Goal: Task Accomplishment & Management: Understand process/instructions

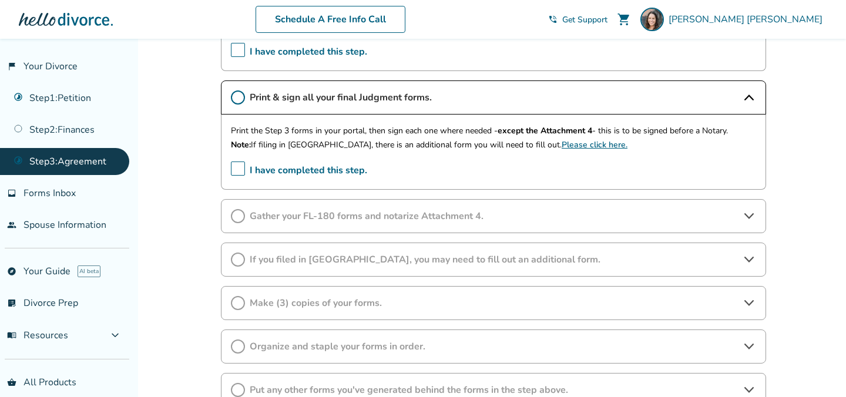
scroll to position [470, 0]
click at [379, 219] on span "Gather your FL-180 forms and notarize Attachment 4." at bounding box center [494, 215] width 488 height 13
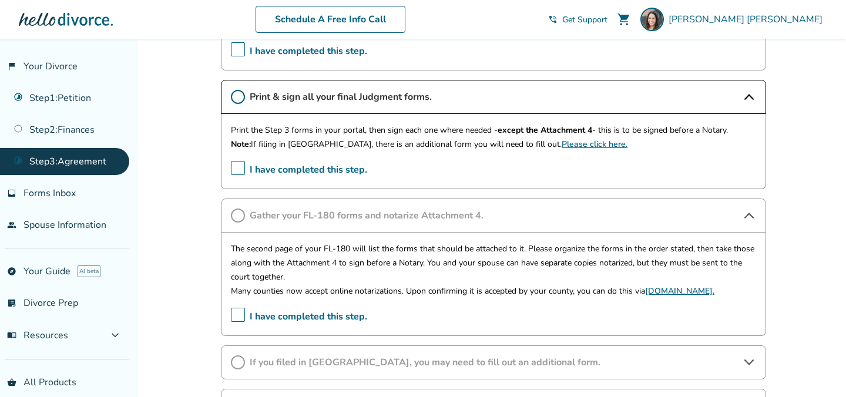
click at [237, 172] on span "I have completed this step." at bounding box center [299, 170] width 136 height 18
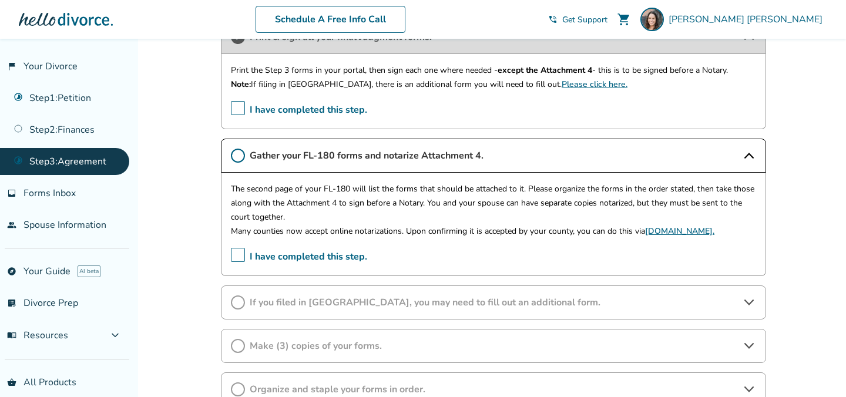
scroll to position [539, 0]
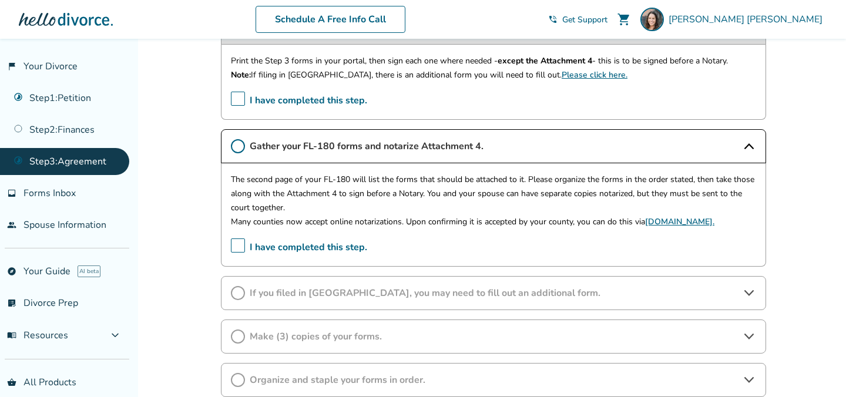
click at [239, 246] on span "I have completed this step." at bounding box center [299, 248] width 136 height 18
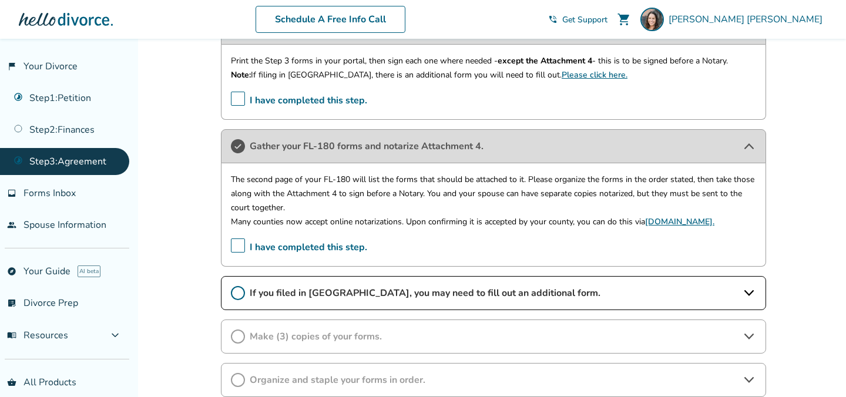
click at [240, 247] on span "I have completed this step." at bounding box center [299, 248] width 136 height 18
click at [622, 294] on span "If you filed in [GEOGRAPHIC_DATA], you may need to fill out an additional form." at bounding box center [494, 293] width 488 height 13
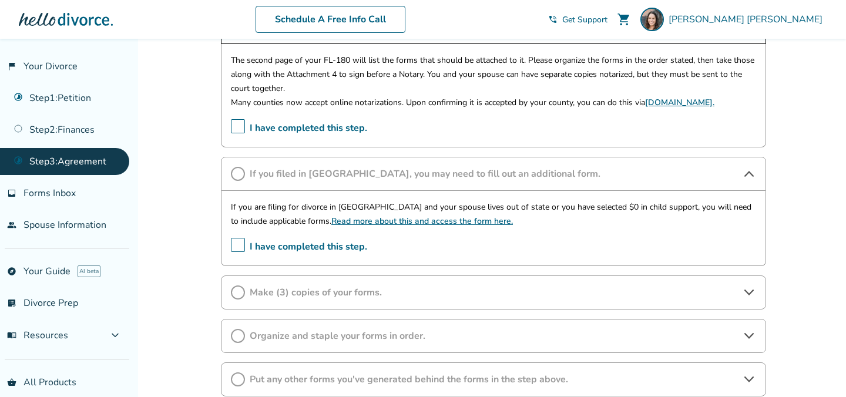
scroll to position [659, 0]
click at [404, 223] on link "Read more about this and access the form here." at bounding box center [422, 220] width 182 height 11
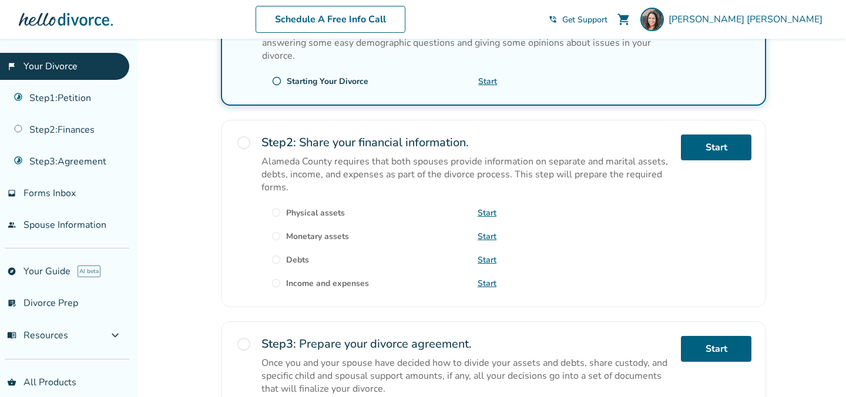
scroll to position [274, 0]
click at [244, 142] on span "radio_button_unchecked" at bounding box center [244, 142] width 16 height 16
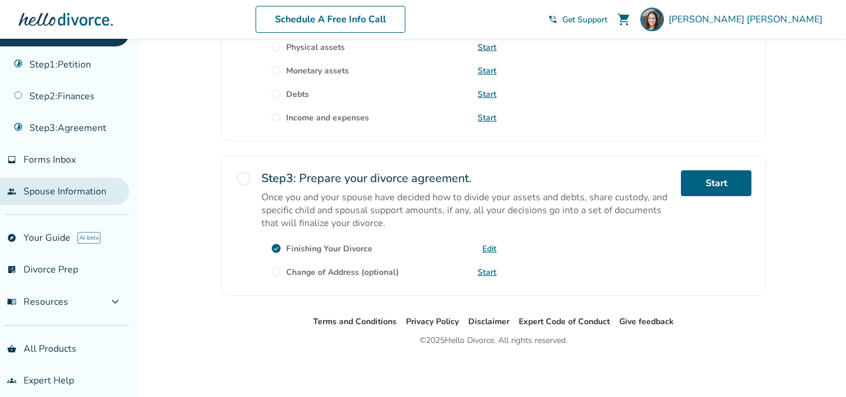
scroll to position [25, 0]
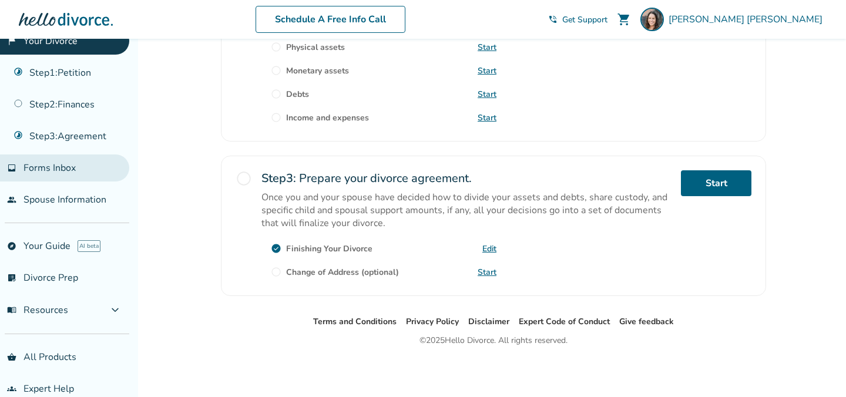
click at [55, 170] on span "Forms Inbox" at bounding box center [50, 168] width 52 height 13
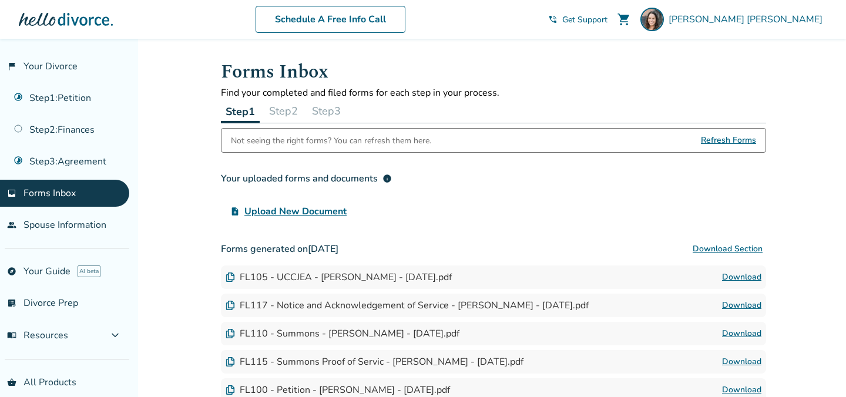
click at [282, 108] on button "Step 2" at bounding box center [283, 111] width 38 height 24
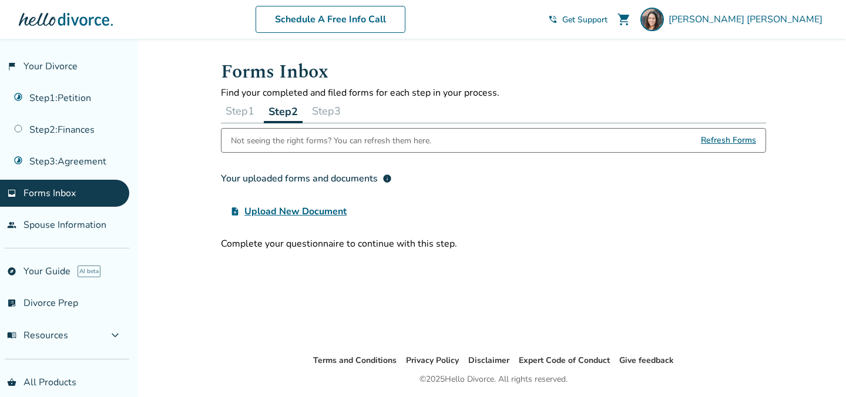
click at [339, 111] on button "Step 3" at bounding box center [326, 111] width 38 height 24
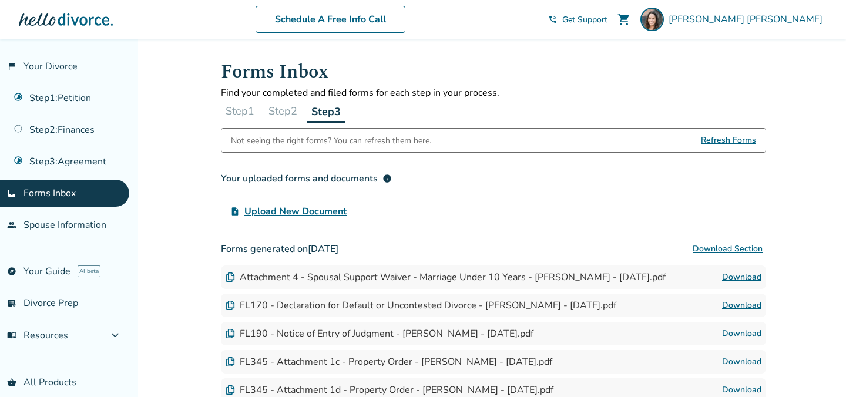
click at [277, 108] on button "Step 2" at bounding box center [283, 111] width 38 height 24
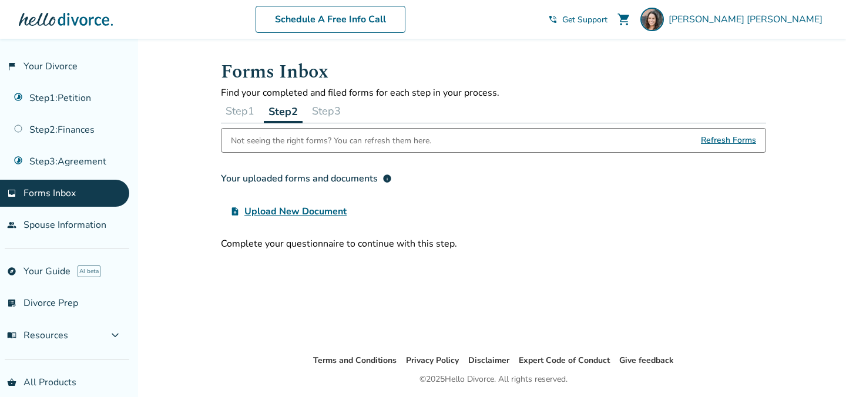
click at [234, 110] on button "Step 1" at bounding box center [240, 111] width 38 height 24
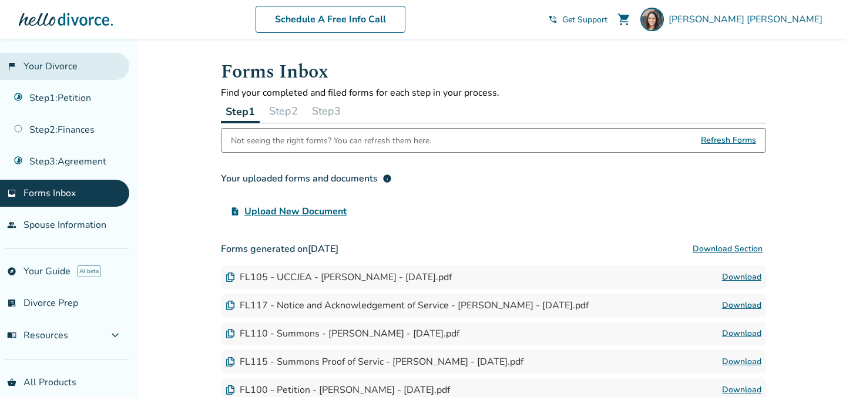
click at [51, 64] on link "flag_2 Your Divorce" at bounding box center [64, 66] width 129 height 27
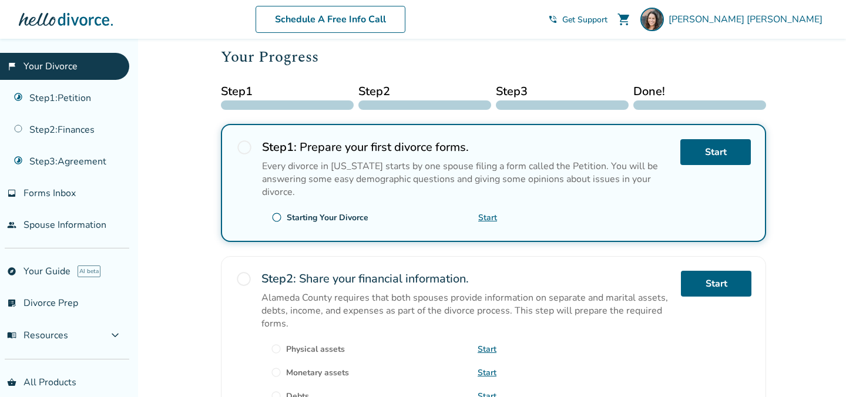
scroll to position [81, 0]
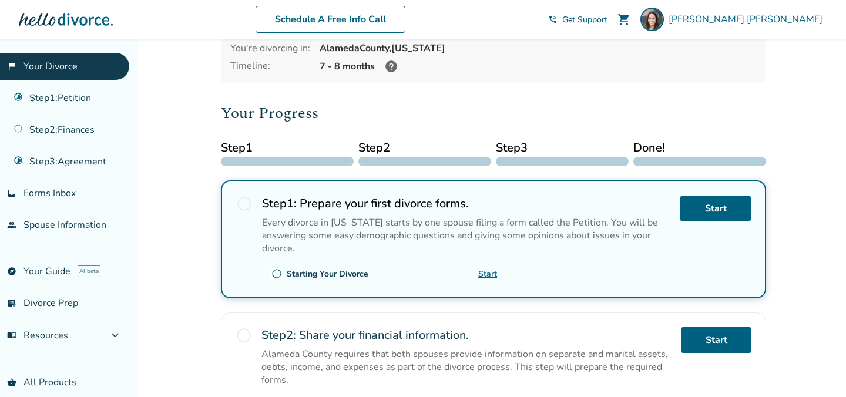
drag, startPoint x: 118, startPoint y: 328, endPoint x: 125, endPoint y: 240, distance: 87.8
click at [118, 329] on span "expand_more" at bounding box center [115, 336] width 14 height 14
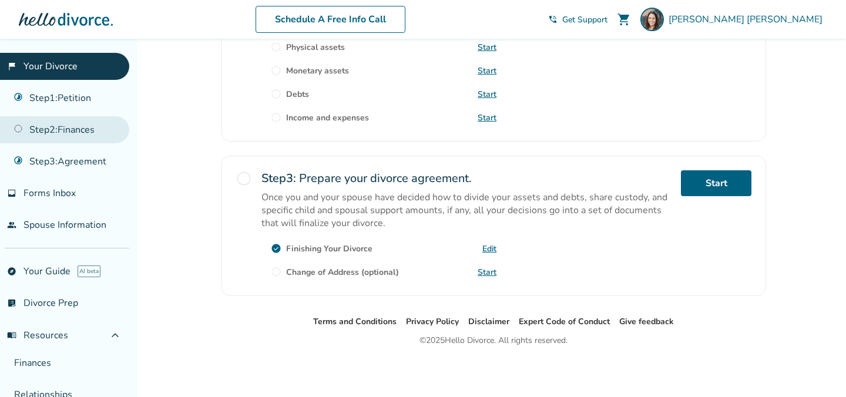
scroll to position [0, 0]
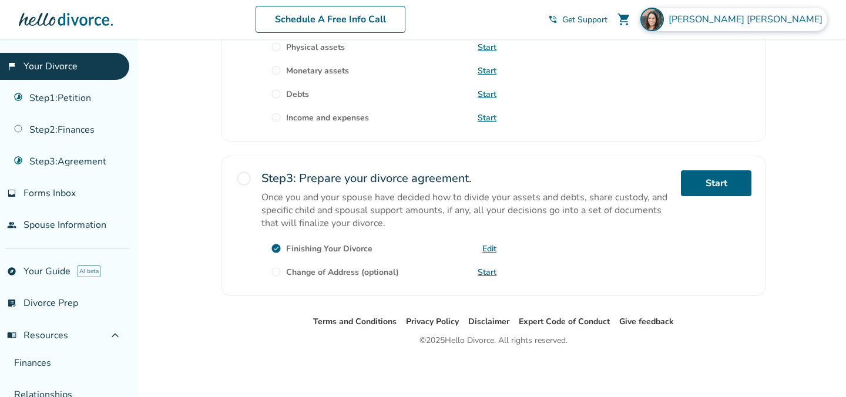
click at [783, 19] on span "[PERSON_NAME]" at bounding box center [748, 19] width 159 height 13
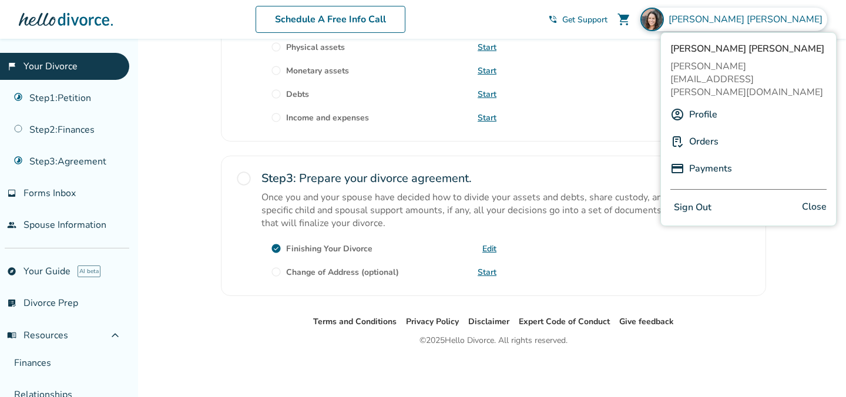
click at [702, 103] on link "Profile" at bounding box center [703, 114] width 28 height 22
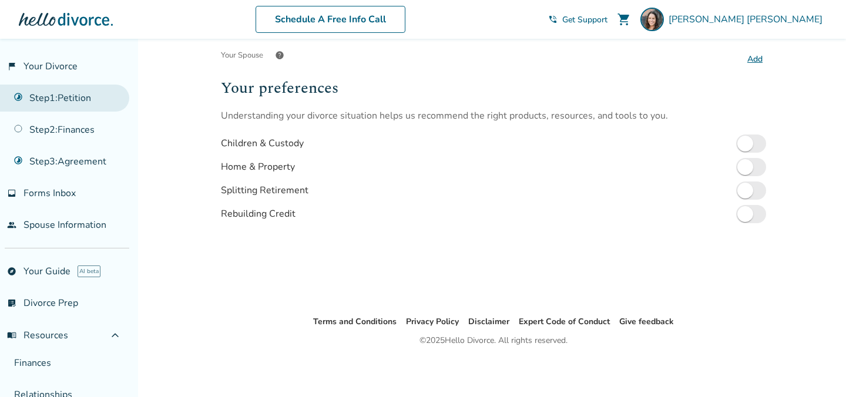
scroll to position [319, 0]
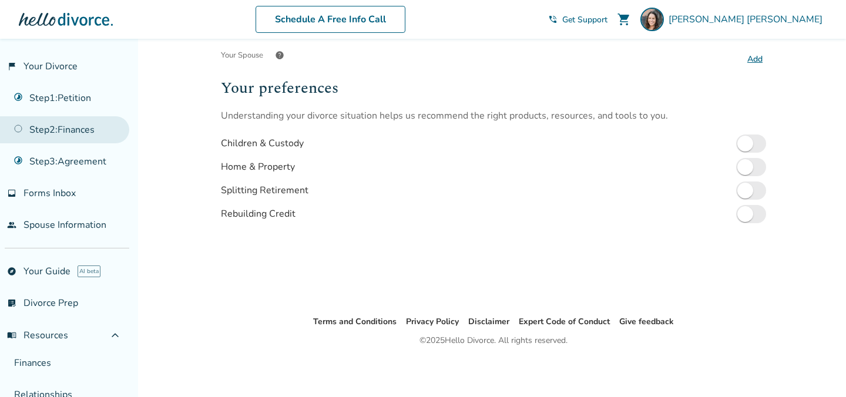
click at [61, 125] on link "Step 2 : Finances" at bounding box center [64, 129] width 129 height 27
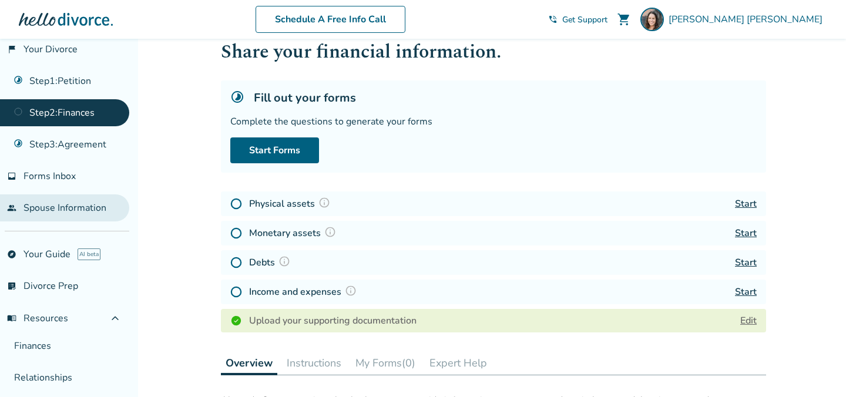
scroll to position [21, 0]
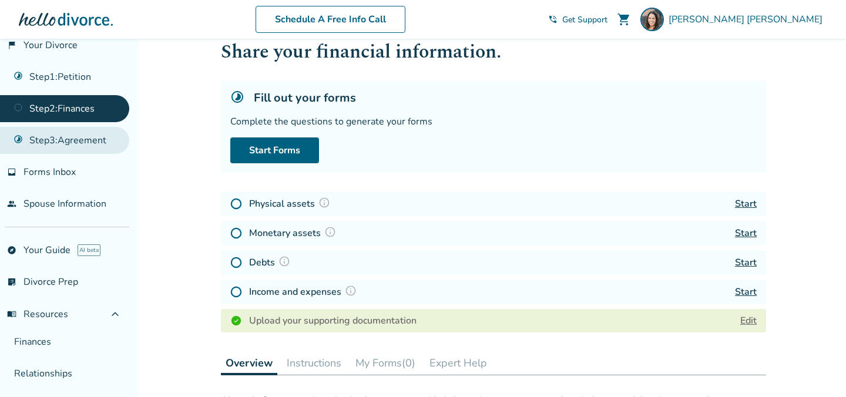
click at [86, 142] on link "Step 3 : Agreement" at bounding box center [64, 140] width 129 height 27
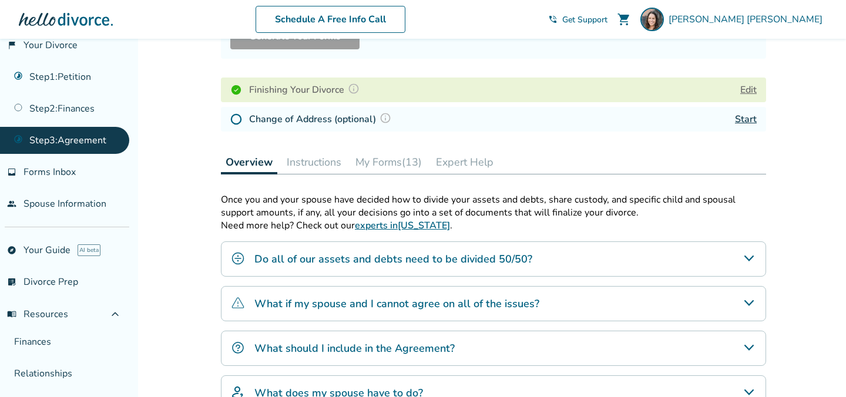
scroll to position [148, 0]
click at [55, 76] on link "Step 1 : Petition" at bounding box center [64, 76] width 129 height 27
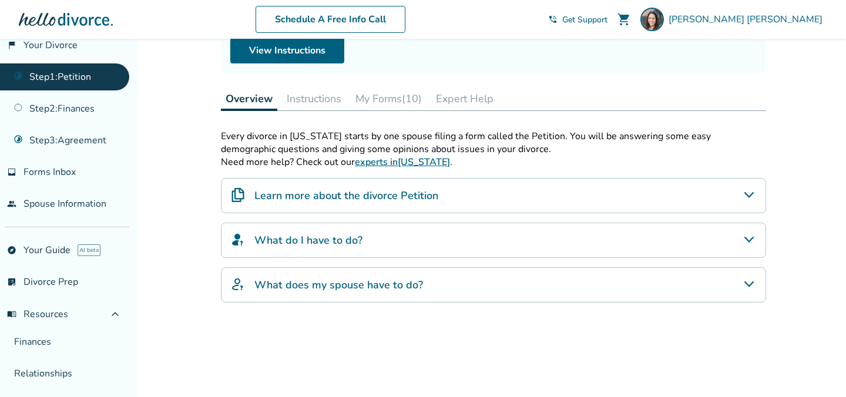
scroll to position [140, 0]
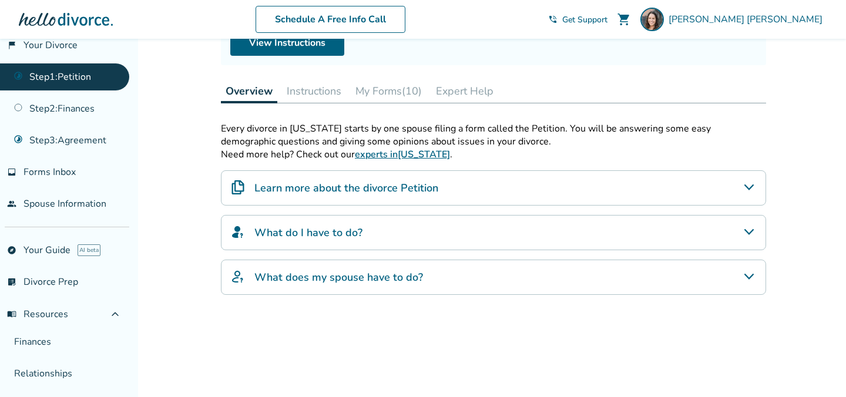
click at [390, 88] on button "My Forms (10)" at bounding box center [389, 91] width 76 height 24
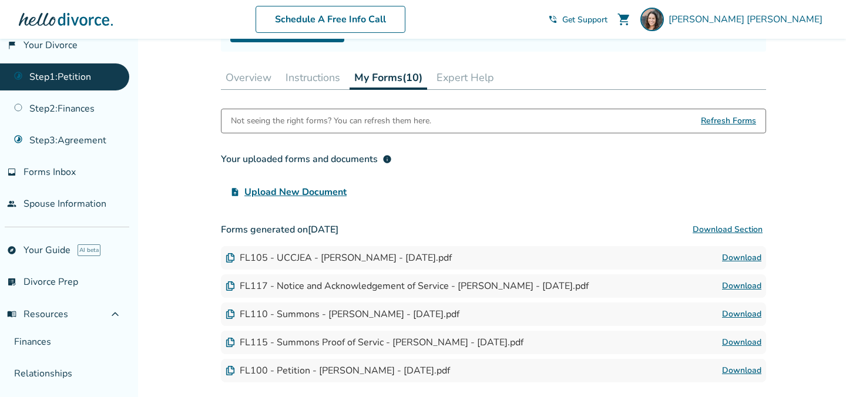
scroll to position [155, 0]
click at [305, 75] on button "Instructions" at bounding box center [313, 77] width 64 height 24
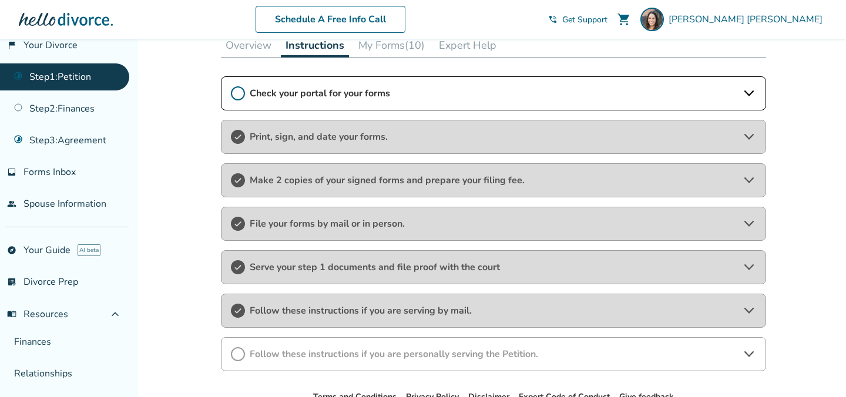
scroll to position [186, 0]
click at [465, 135] on span "Print, sign, and date your forms." at bounding box center [494, 136] width 488 height 13
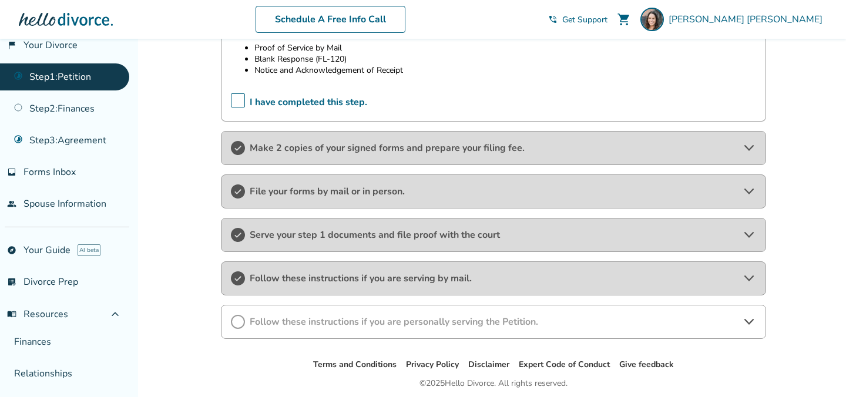
scroll to position [0, 0]
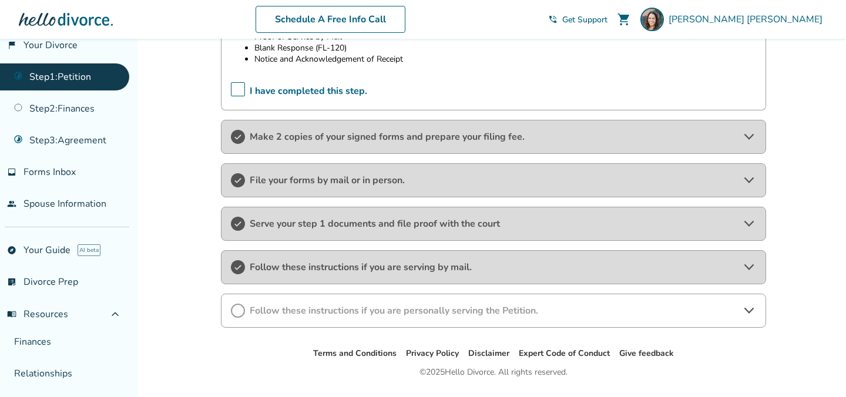
click at [460, 307] on span "Follow these instructions if you are personally serving the Petition." at bounding box center [494, 310] width 488 height 13
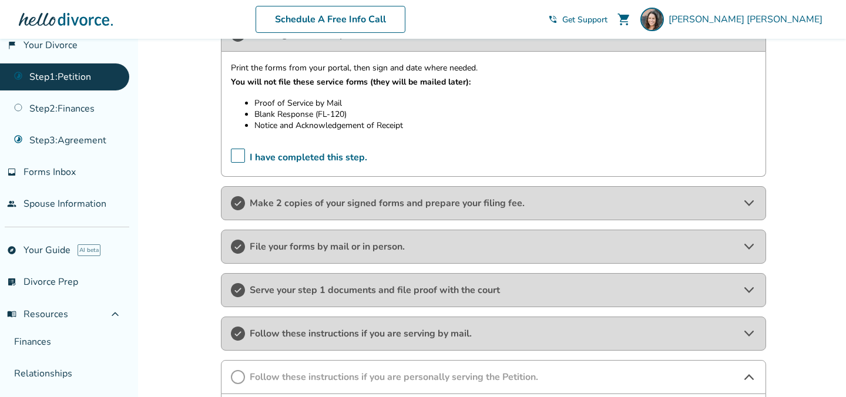
click at [456, 249] on span "File your forms by mail or in person." at bounding box center [494, 246] width 488 height 13
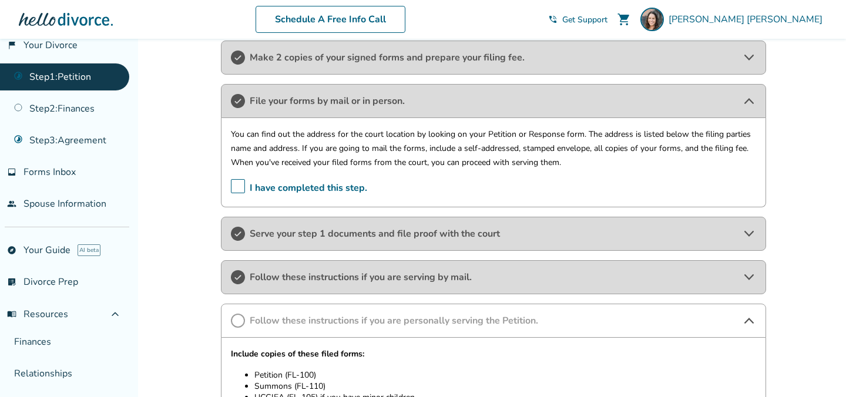
click at [554, 237] on span "Serve your step 1 documents and file proof with the court" at bounding box center [494, 233] width 488 height 13
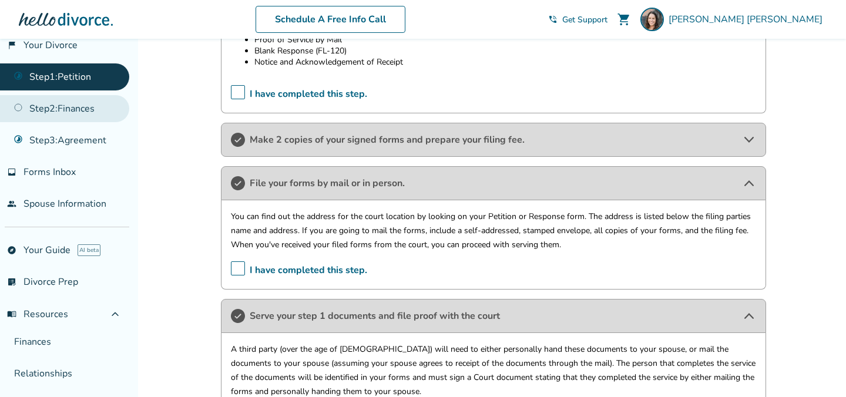
click at [80, 110] on link "Step 2 : Finances" at bounding box center [64, 108] width 129 height 27
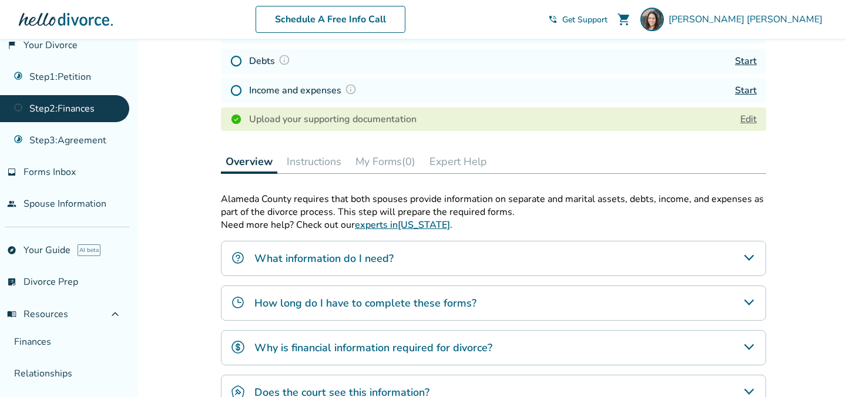
click at [317, 169] on button "Instructions" at bounding box center [314, 162] width 64 height 24
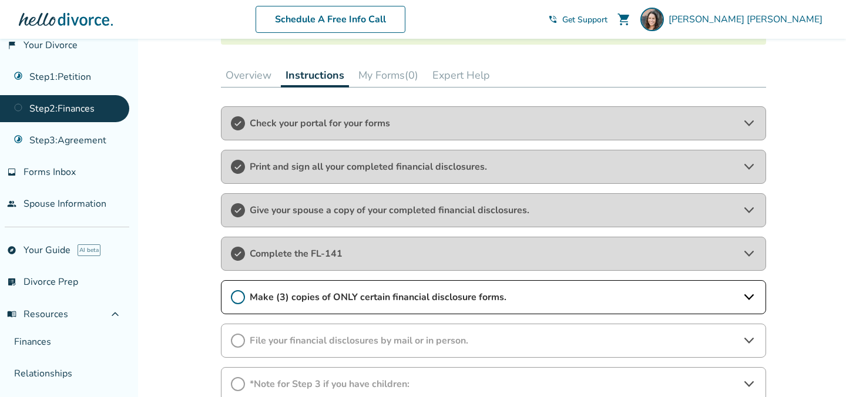
click at [541, 304] on span "Make (3) copies of ONLY certain financial disclosure forms." at bounding box center [494, 297] width 488 height 13
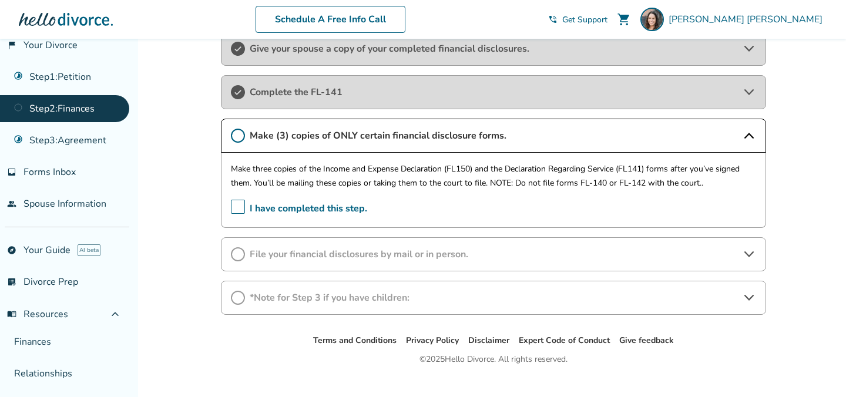
click at [488, 260] on span "File your financial disclosures by mail or in person." at bounding box center [494, 254] width 488 height 13
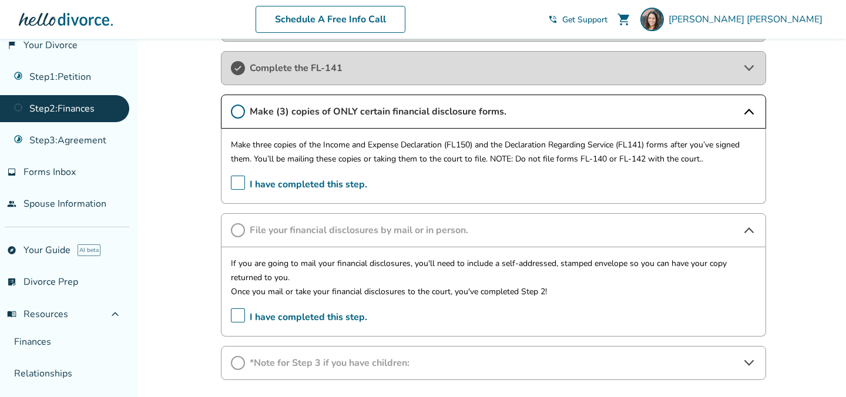
click at [240, 315] on span "I have completed this step." at bounding box center [299, 318] width 136 height 18
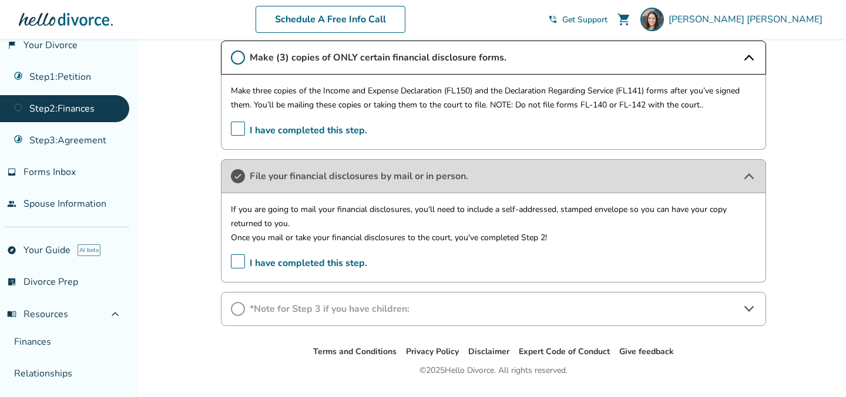
click at [463, 313] on span "*Note for Step 3 if you have children:" at bounding box center [494, 309] width 488 height 13
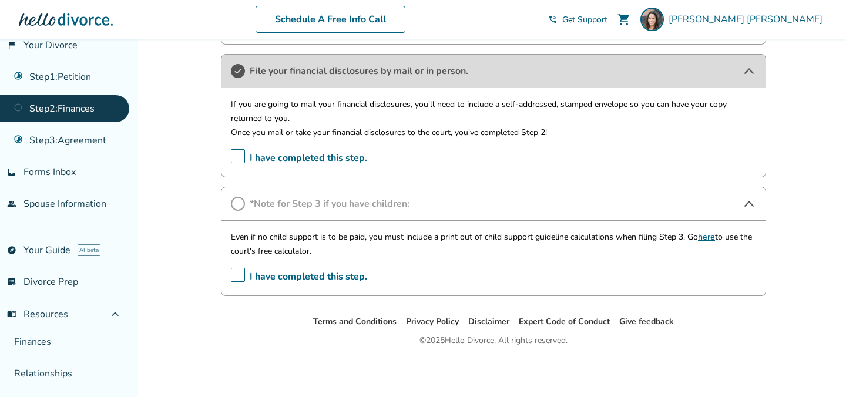
click at [243, 274] on span "I have completed this step." at bounding box center [299, 277] width 136 height 18
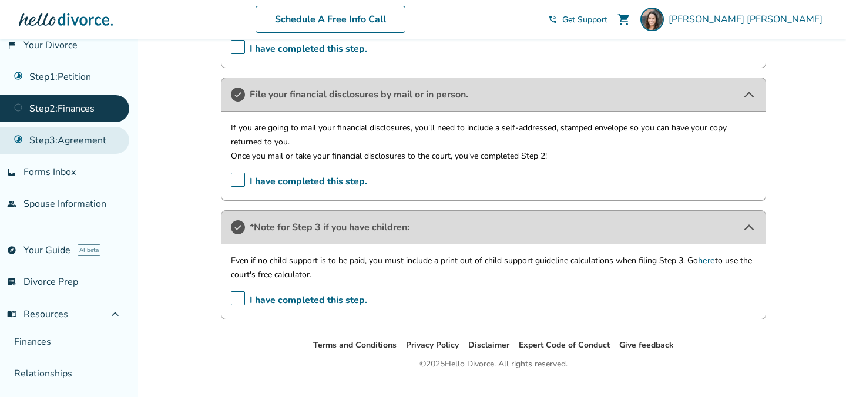
click at [83, 143] on link "Step 3 : Agreement" at bounding box center [64, 140] width 129 height 27
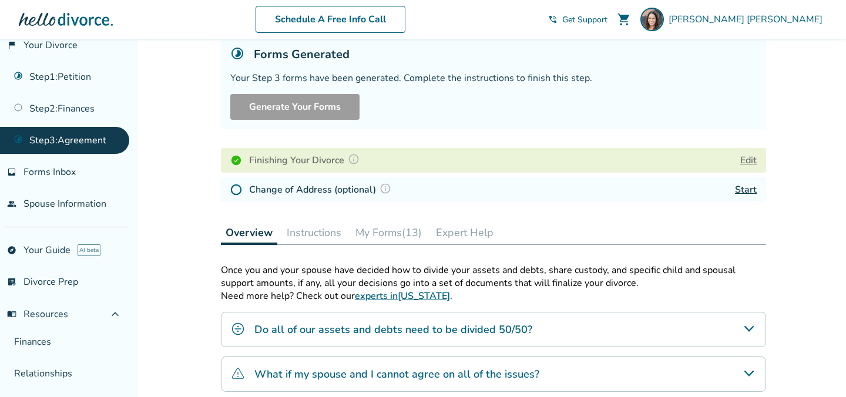
drag, startPoint x: 314, startPoint y: 234, endPoint x: 387, endPoint y: 234, distance: 72.3
click at [314, 234] on button "Instructions" at bounding box center [314, 233] width 64 height 24
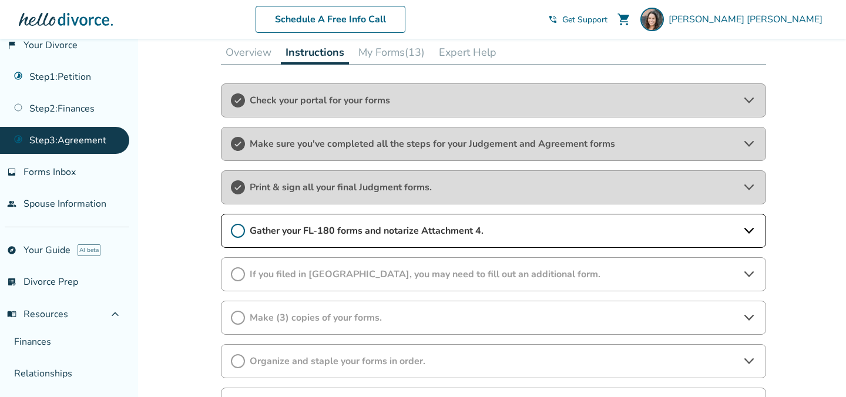
click at [517, 230] on span "Gather your FL-180 forms and notarize Attachment 4." at bounding box center [494, 230] width 488 height 13
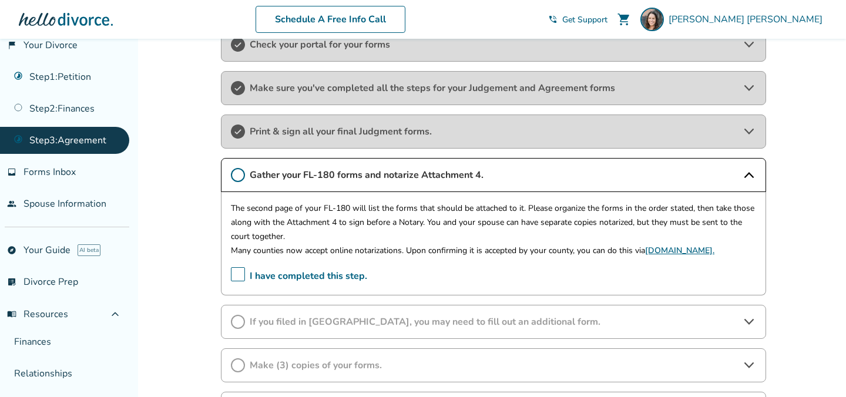
click at [239, 272] on span "I have completed this step." at bounding box center [299, 276] width 136 height 18
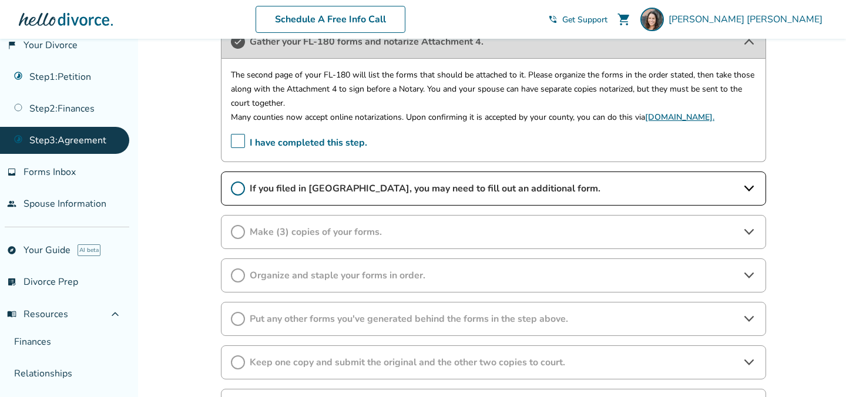
click at [601, 190] on span "If you filed in [GEOGRAPHIC_DATA], you may need to fill out an additional form." at bounding box center [494, 188] width 488 height 13
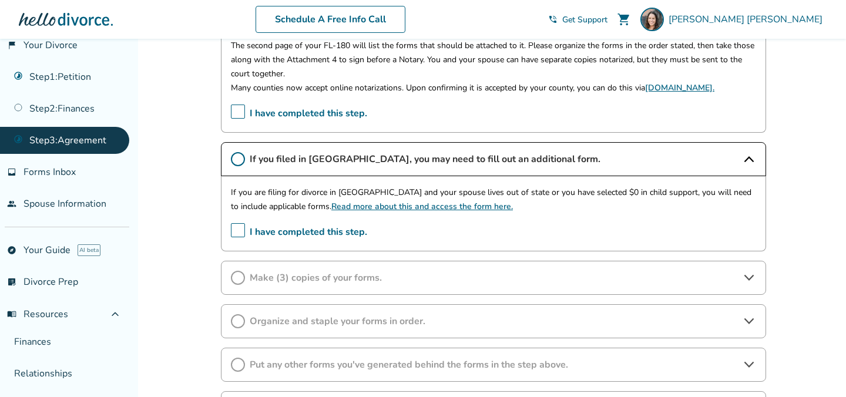
click at [237, 230] on span "I have completed this step." at bounding box center [299, 232] width 136 height 18
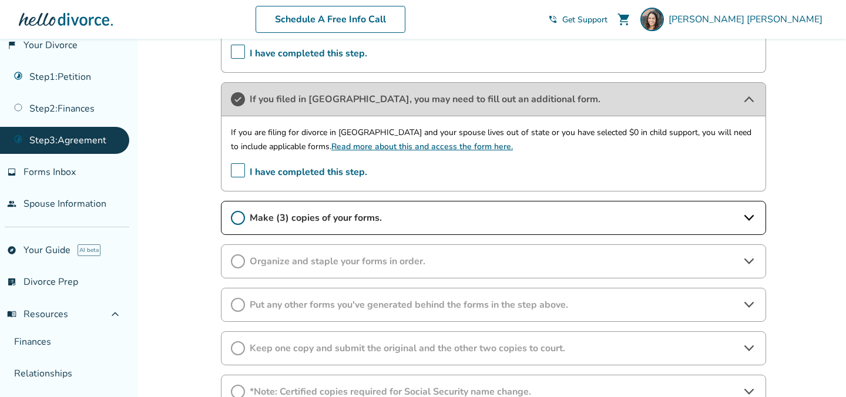
click at [427, 222] on span "Make (3) copies of your forms." at bounding box center [494, 218] width 488 height 13
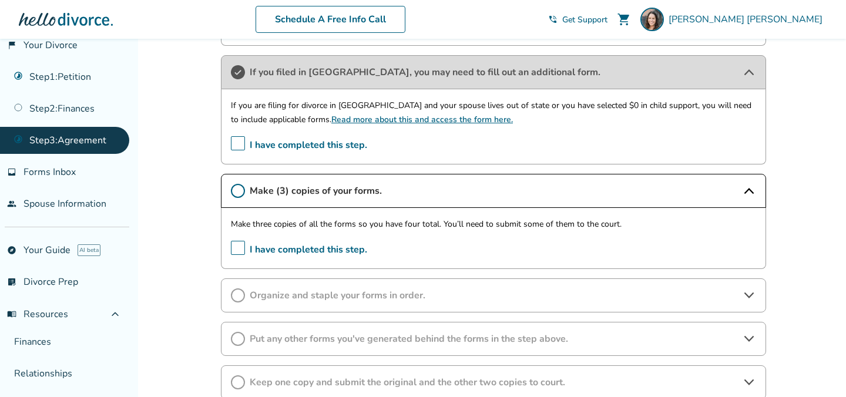
click at [239, 248] on span "I have completed this step." at bounding box center [299, 250] width 136 height 18
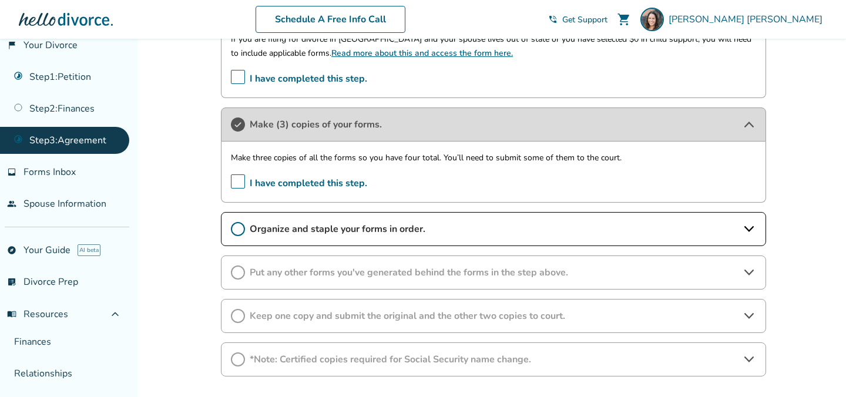
click at [498, 230] on span "Organize and staple your forms in order." at bounding box center [494, 229] width 488 height 13
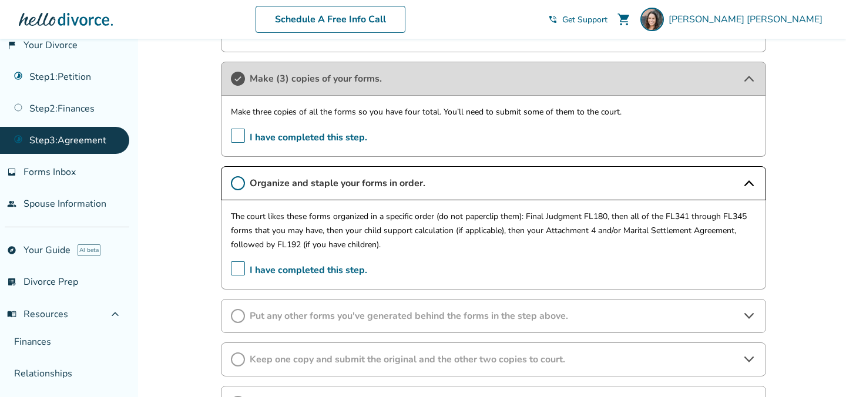
scroll to position [679, 0]
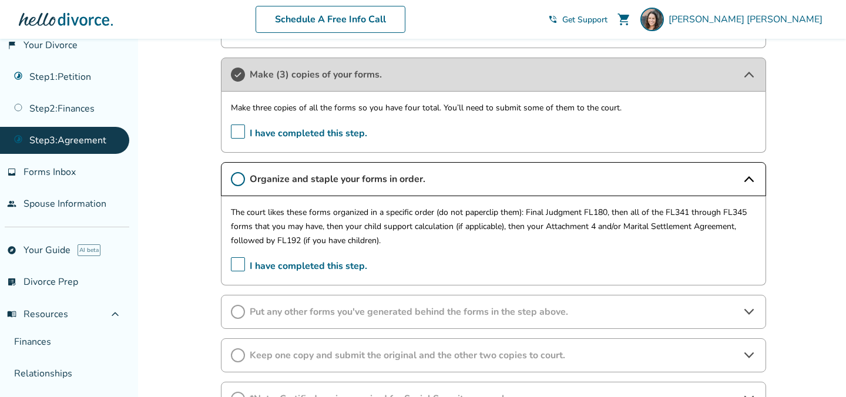
click at [589, 314] on span "Put any other forms you've generated behind the forms in the step above." at bounding box center [494, 312] width 488 height 13
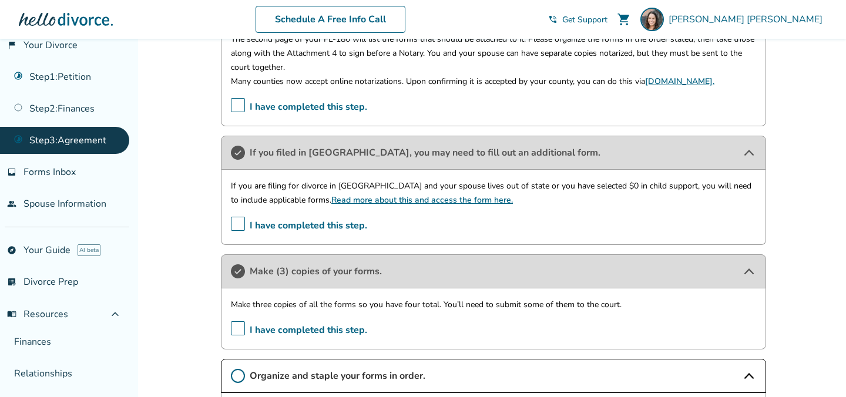
scroll to position [474, 0]
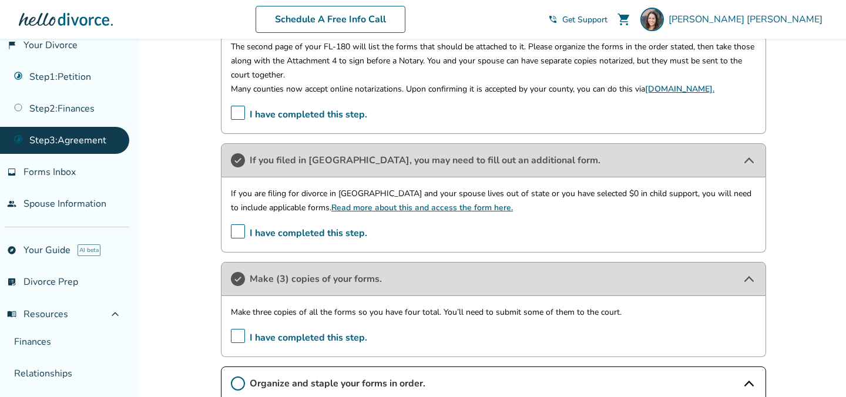
click at [99, 138] on link "Step 3 : Agreement" at bounding box center [64, 140] width 129 height 27
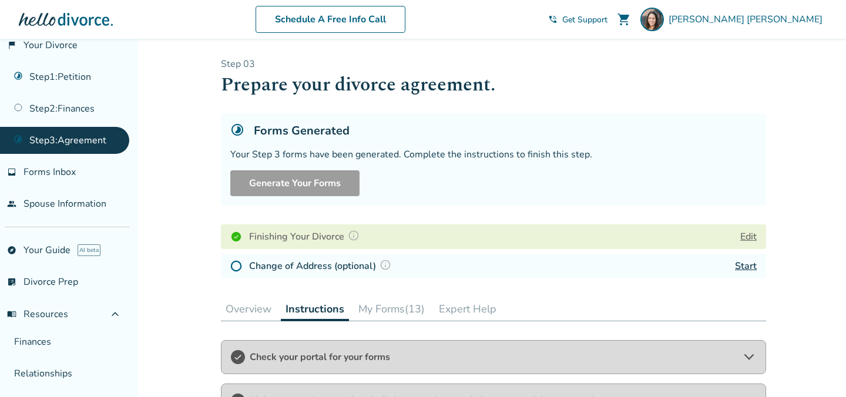
click at [259, 308] on button "Overview" at bounding box center [248, 309] width 55 height 24
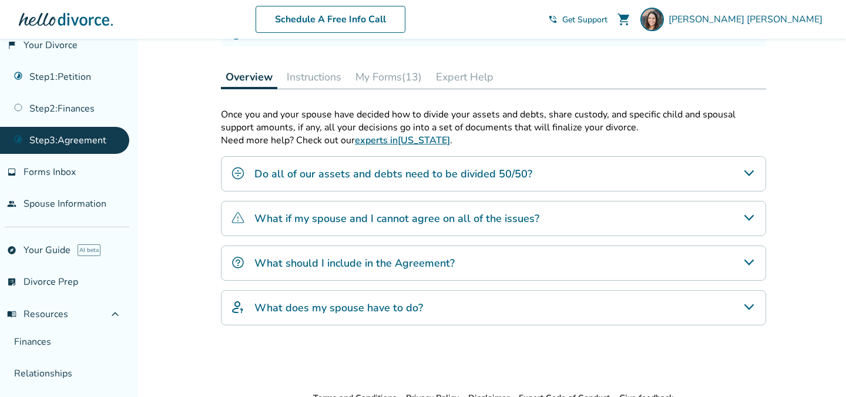
scroll to position [233, 0]
click at [477, 271] on div "What should I include in the Agreement?" at bounding box center [493, 262] width 545 height 35
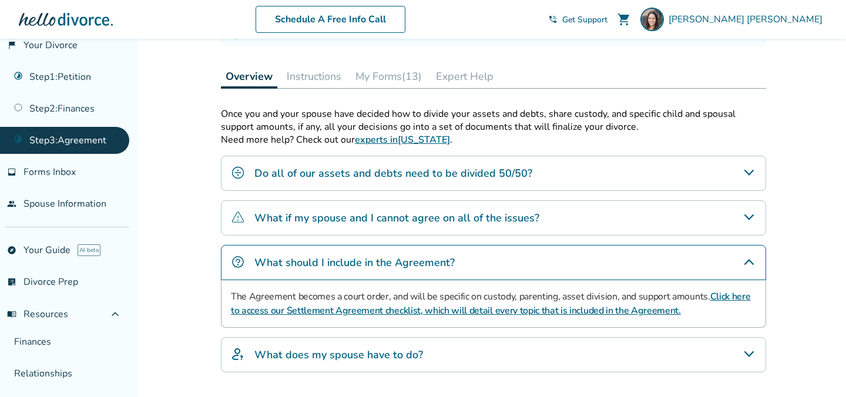
click at [469, 351] on div "What does my spouse have to do?" at bounding box center [493, 354] width 545 height 35
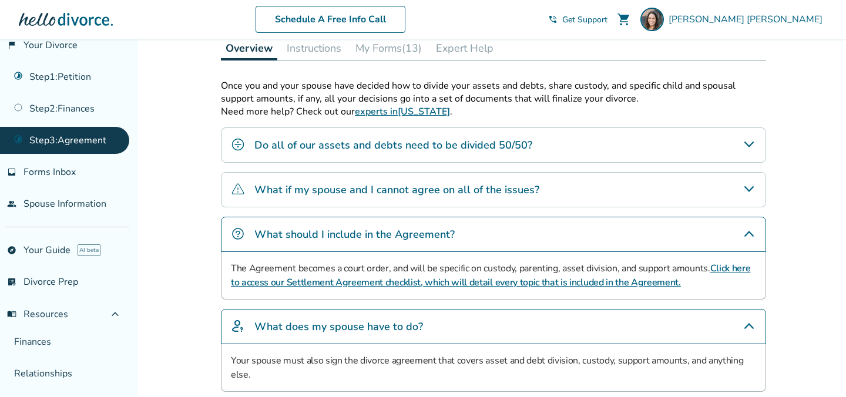
scroll to position [235, 0]
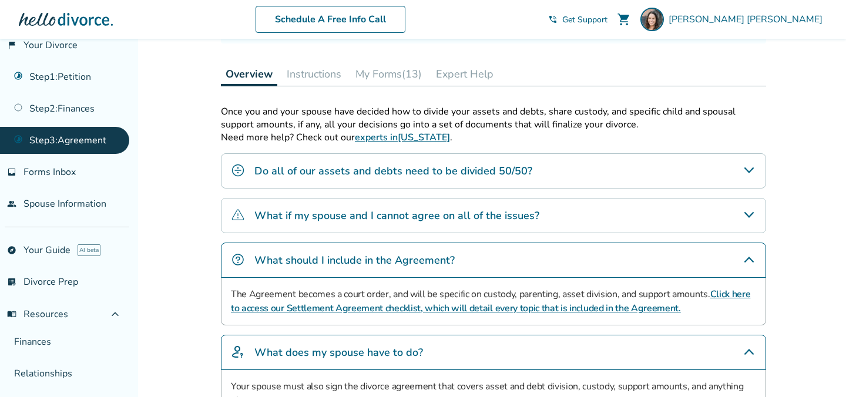
click at [490, 310] on link "Click here to access our Settlement Agreement checklist, which will detail ever…" at bounding box center [491, 301] width 520 height 27
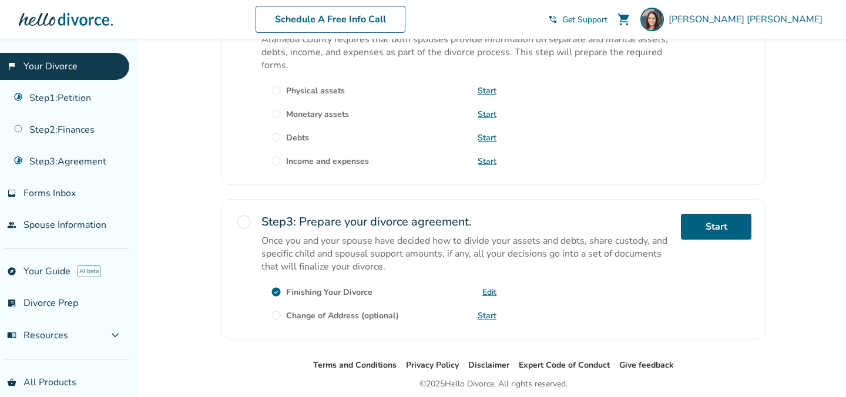
scroll to position [315, 0]
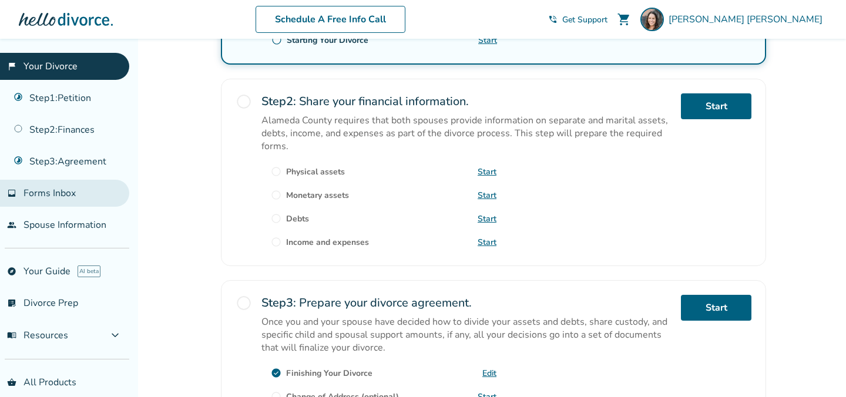
drag, startPoint x: 60, startPoint y: 196, endPoint x: 75, endPoint y: 195, distance: 14.7
click at [60, 196] on span "Forms Inbox" at bounding box center [50, 193] width 52 height 13
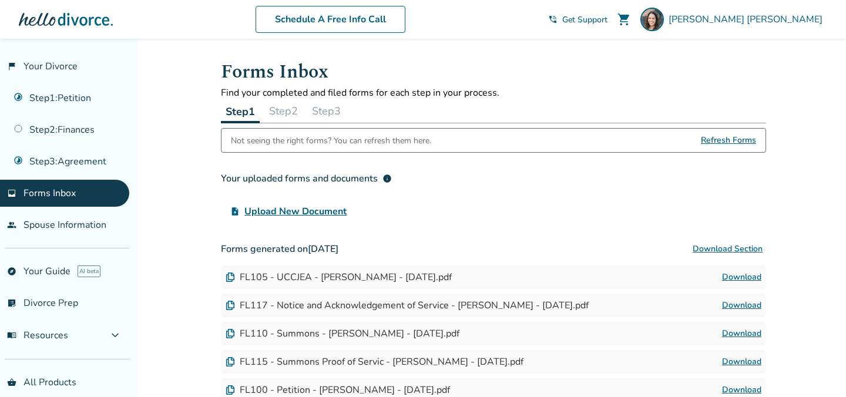
click at [333, 110] on button "Step 3" at bounding box center [326, 111] width 38 height 24
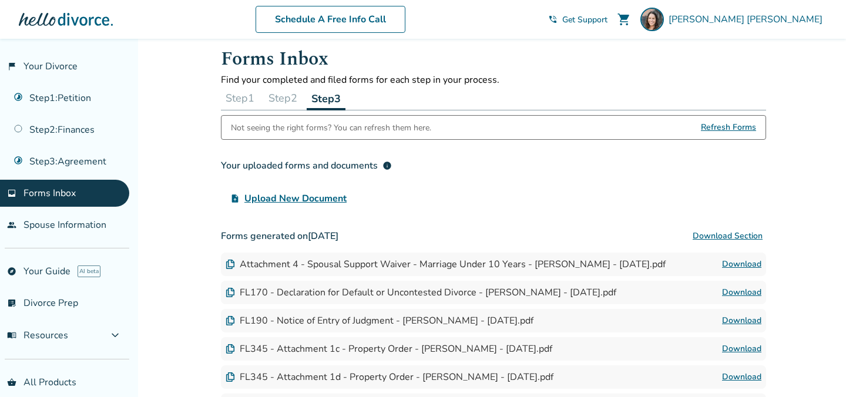
scroll to position [14, 0]
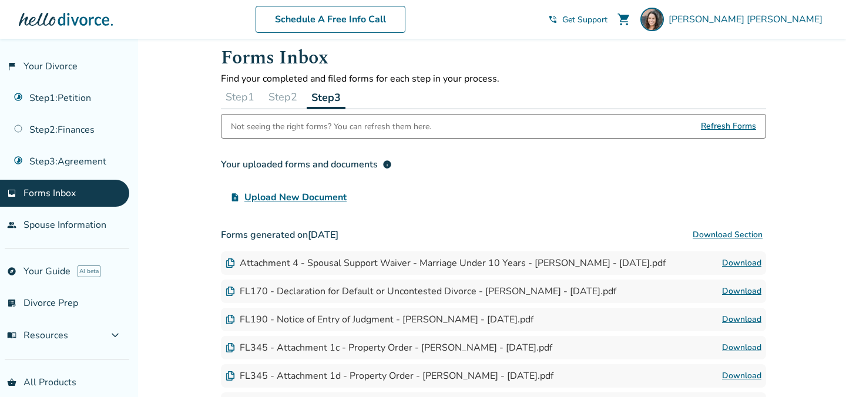
click at [282, 92] on button "Step 2" at bounding box center [283, 97] width 38 height 24
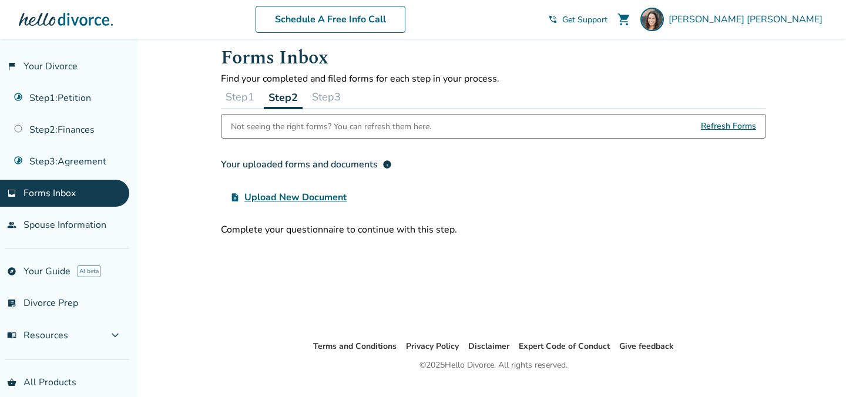
click at [343, 94] on button "Step 3" at bounding box center [326, 97] width 38 height 24
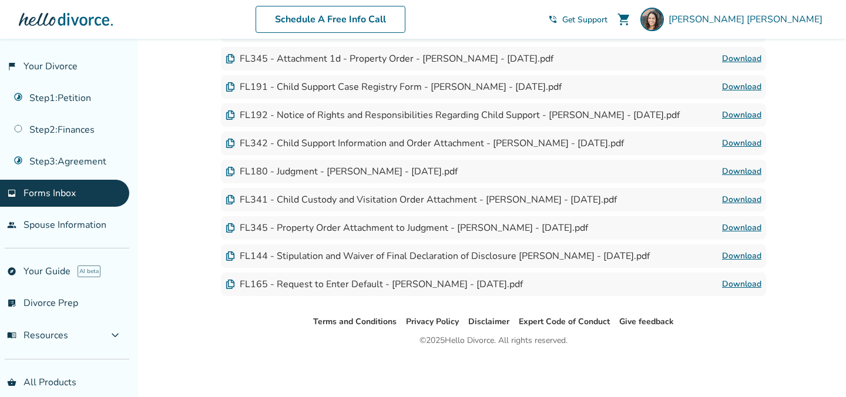
scroll to position [331, 0]
click at [61, 190] on span "Forms Inbox" at bounding box center [50, 193] width 52 height 13
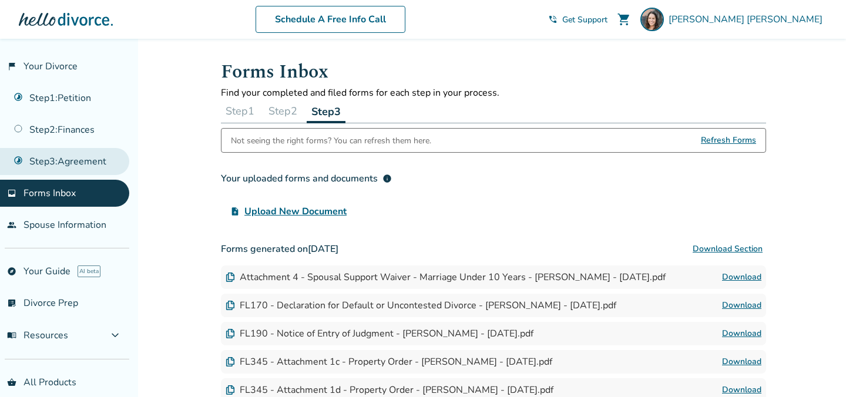
click at [73, 166] on link "Step 3 : Agreement" at bounding box center [64, 161] width 129 height 27
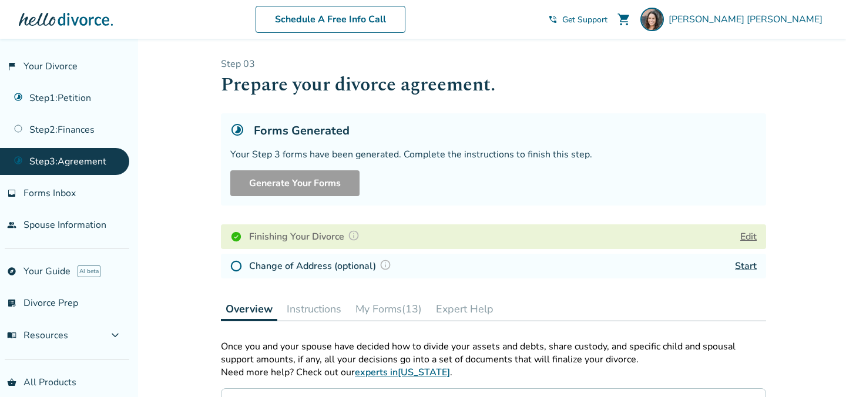
drag, startPoint x: 394, startPoint y: 306, endPoint x: 488, endPoint y: 296, distance: 94.0
click at [394, 306] on button "My Forms (13)" at bounding box center [389, 309] width 76 height 24
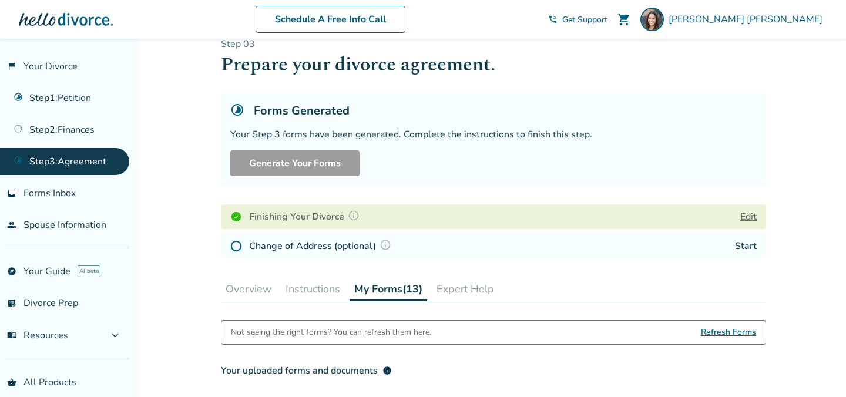
scroll to position [22, 0]
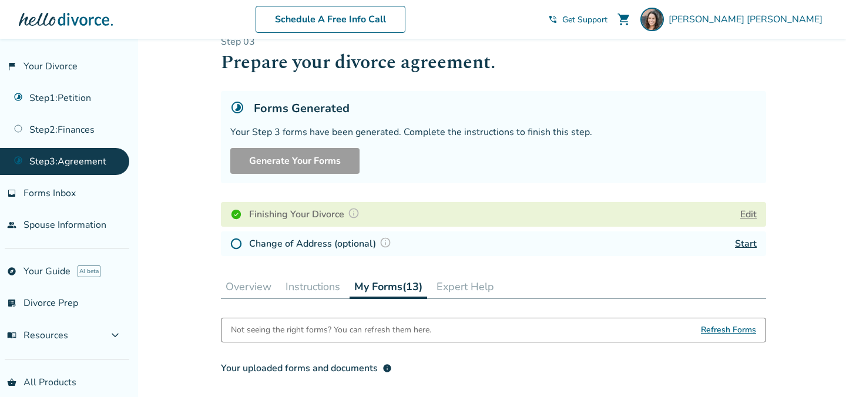
click at [311, 287] on button "Instructions" at bounding box center [313, 287] width 64 height 24
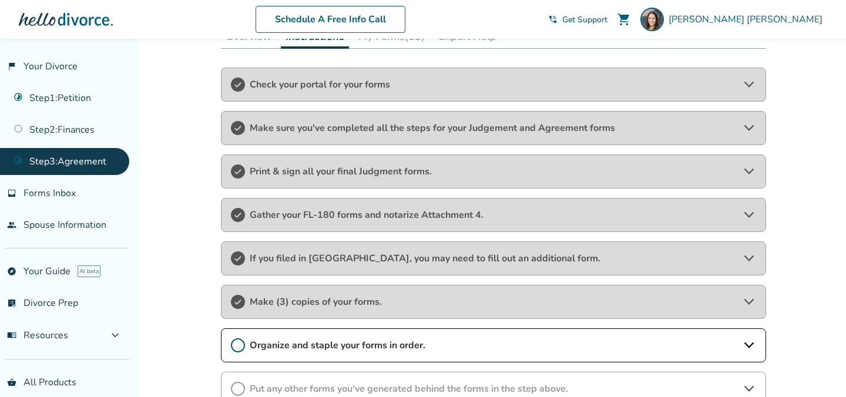
scroll to position [275, 0]
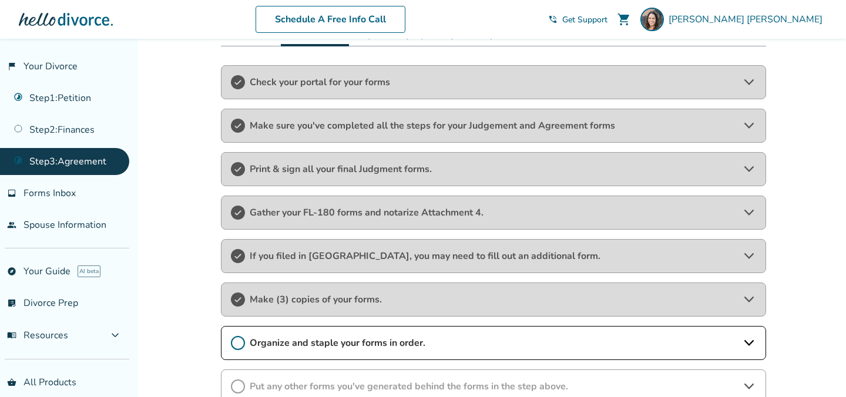
click at [518, 216] on span "Gather your FL-180 forms and notarize Attachment 4." at bounding box center [494, 212] width 488 height 13
